Goal: Find specific page/section: Find specific page/section

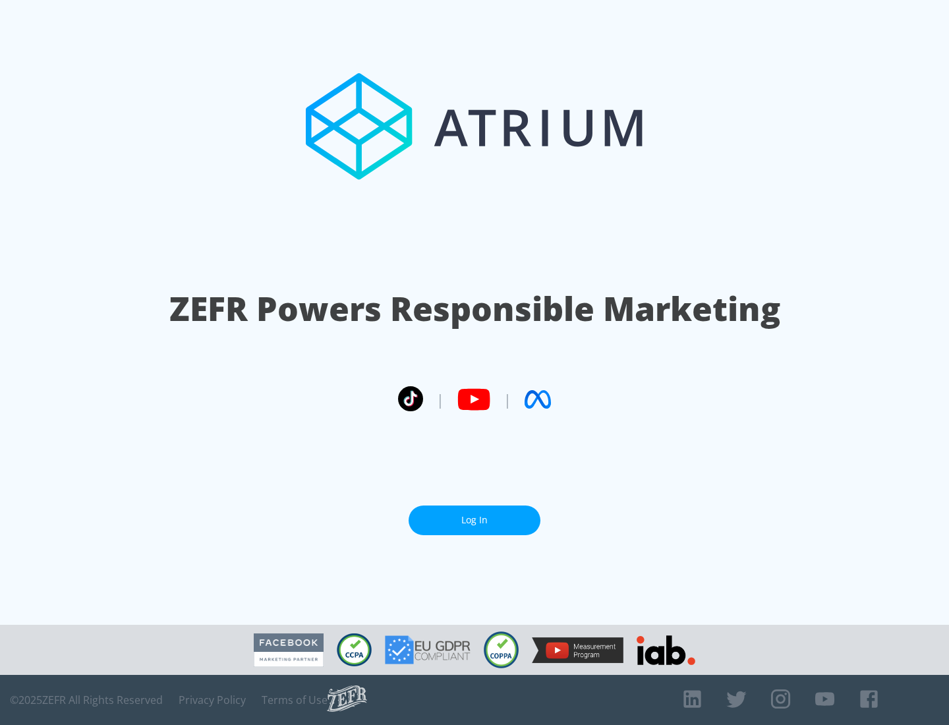
click at [475, 520] on link "Log In" at bounding box center [475, 521] width 132 height 30
